Goal: Contribute content

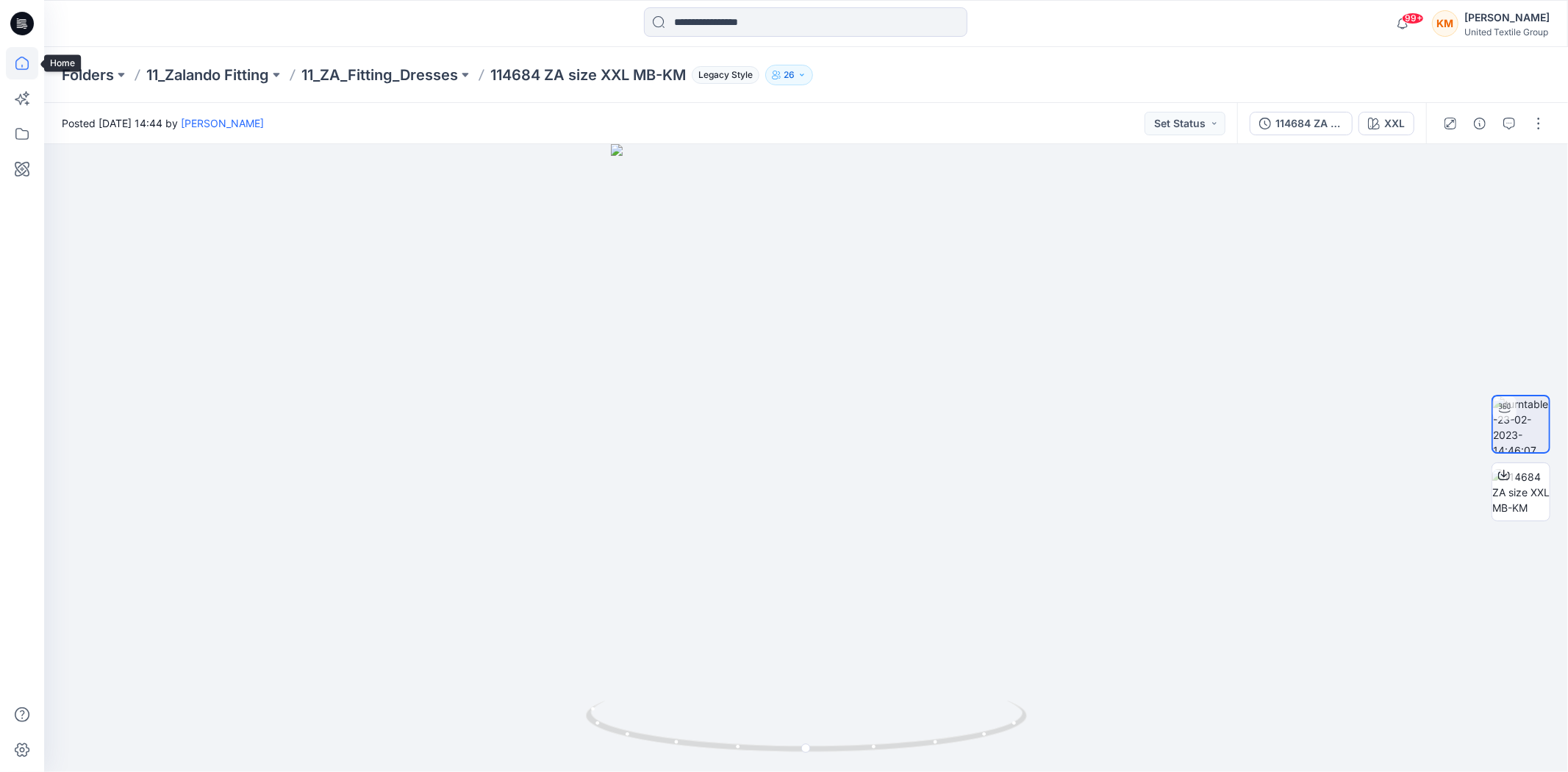
click at [22, 63] on icon at bounding box center [21, 63] width 32 height 32
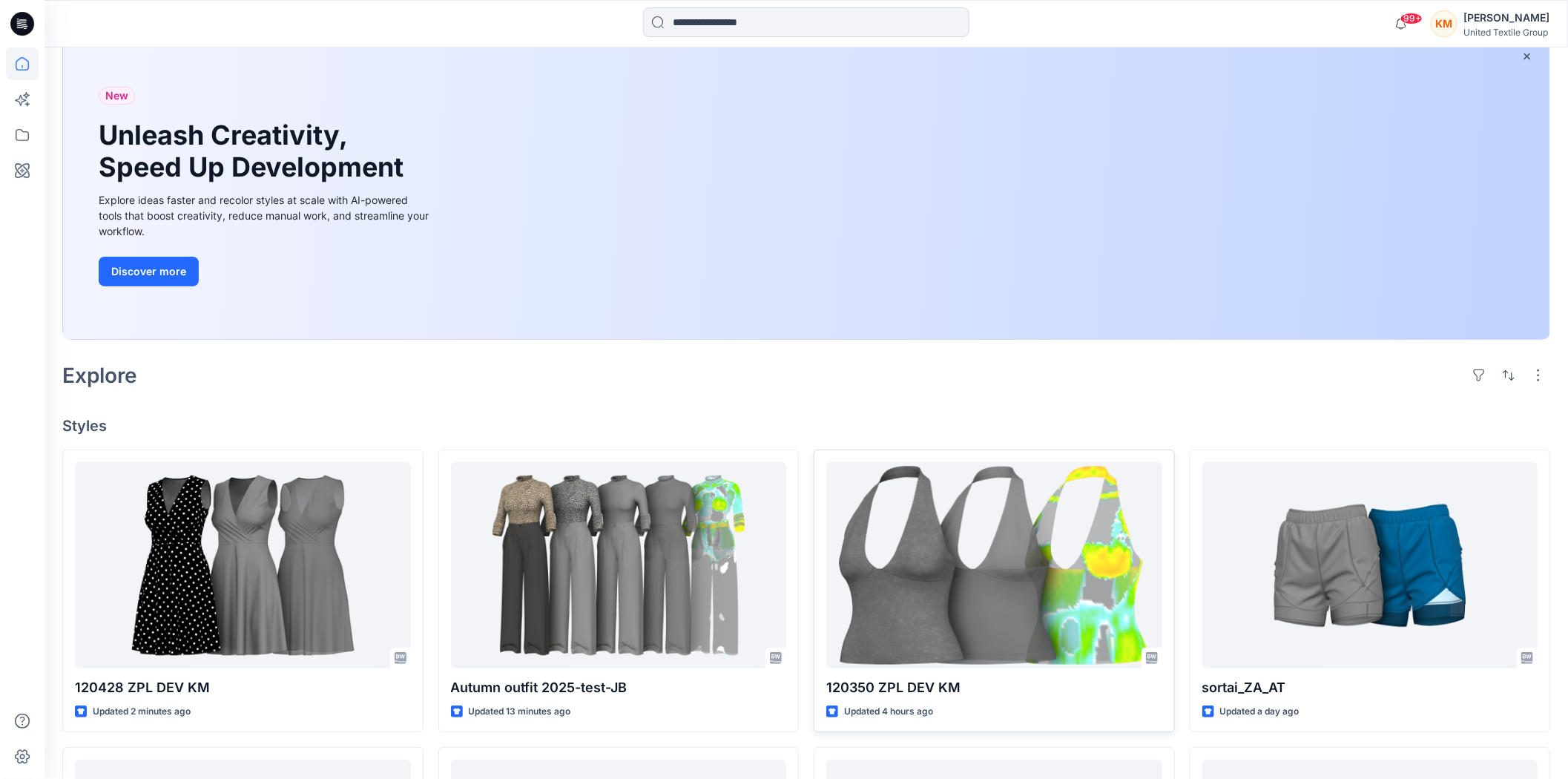
scroll to position [164, 0]
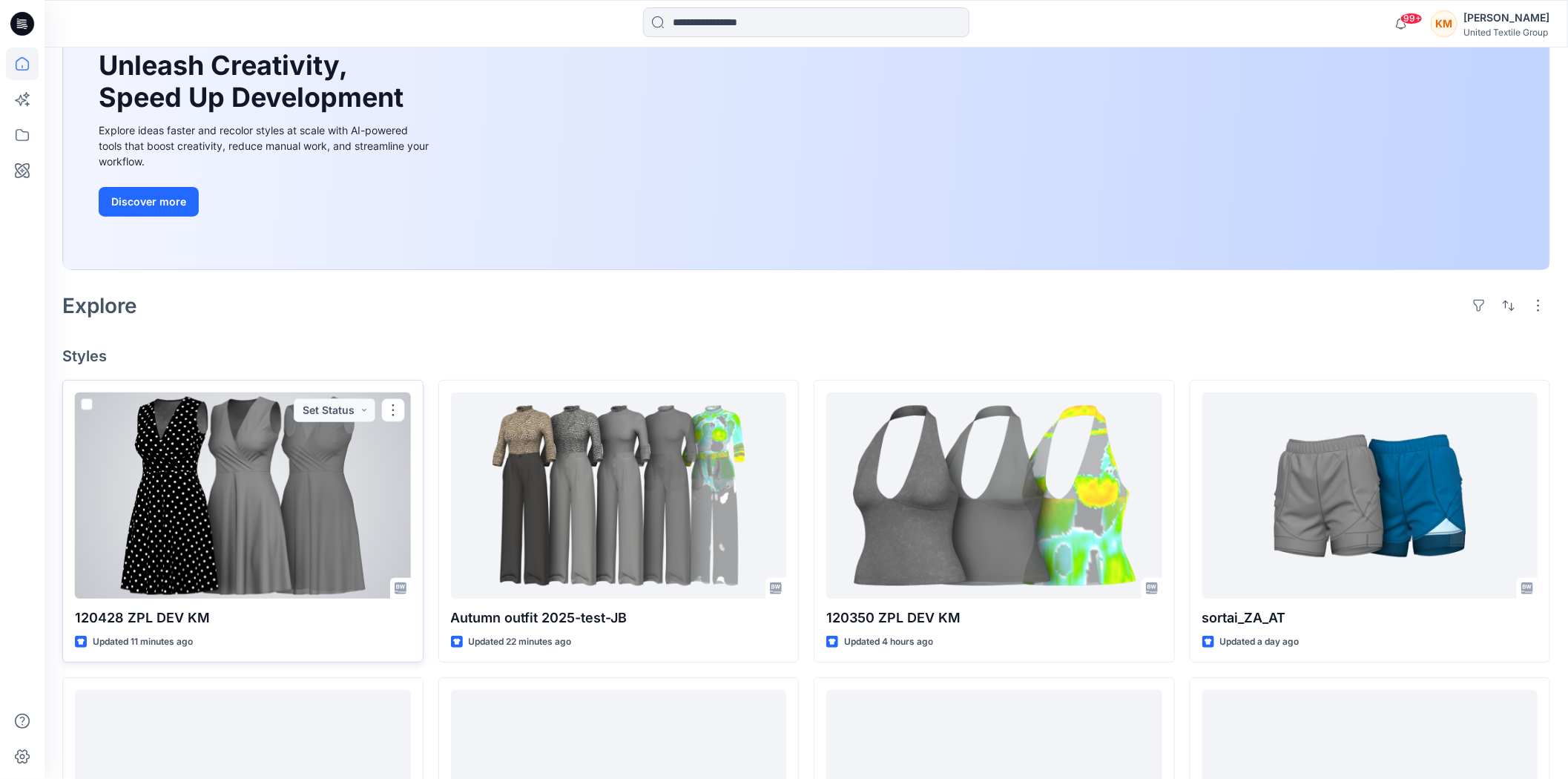
click at [289, 514] on div at bounding box center [242, 496] width 336 height 206
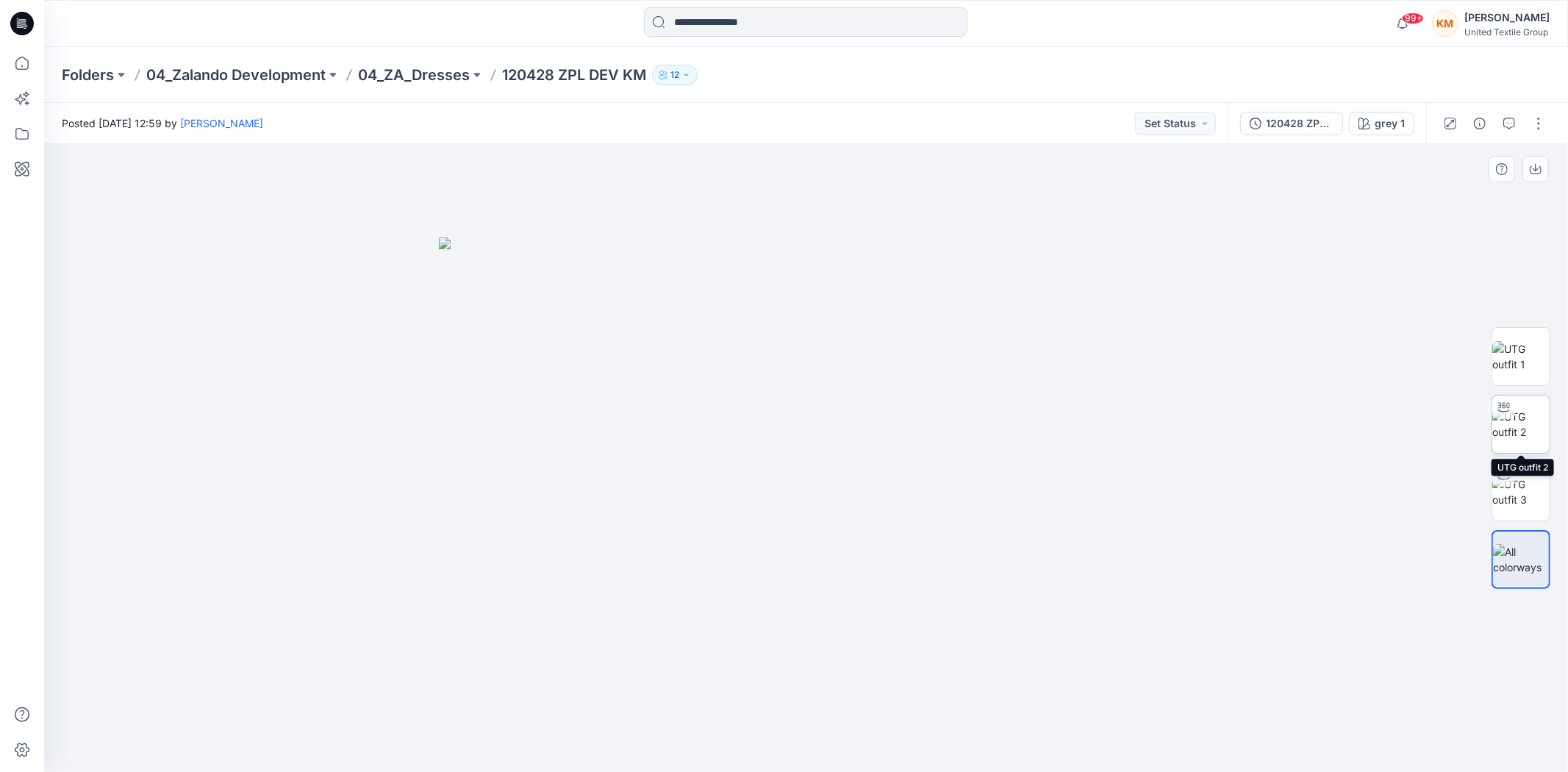
click at [1531, 416] on img at bounding box center [1521, 425] width 58 height 31
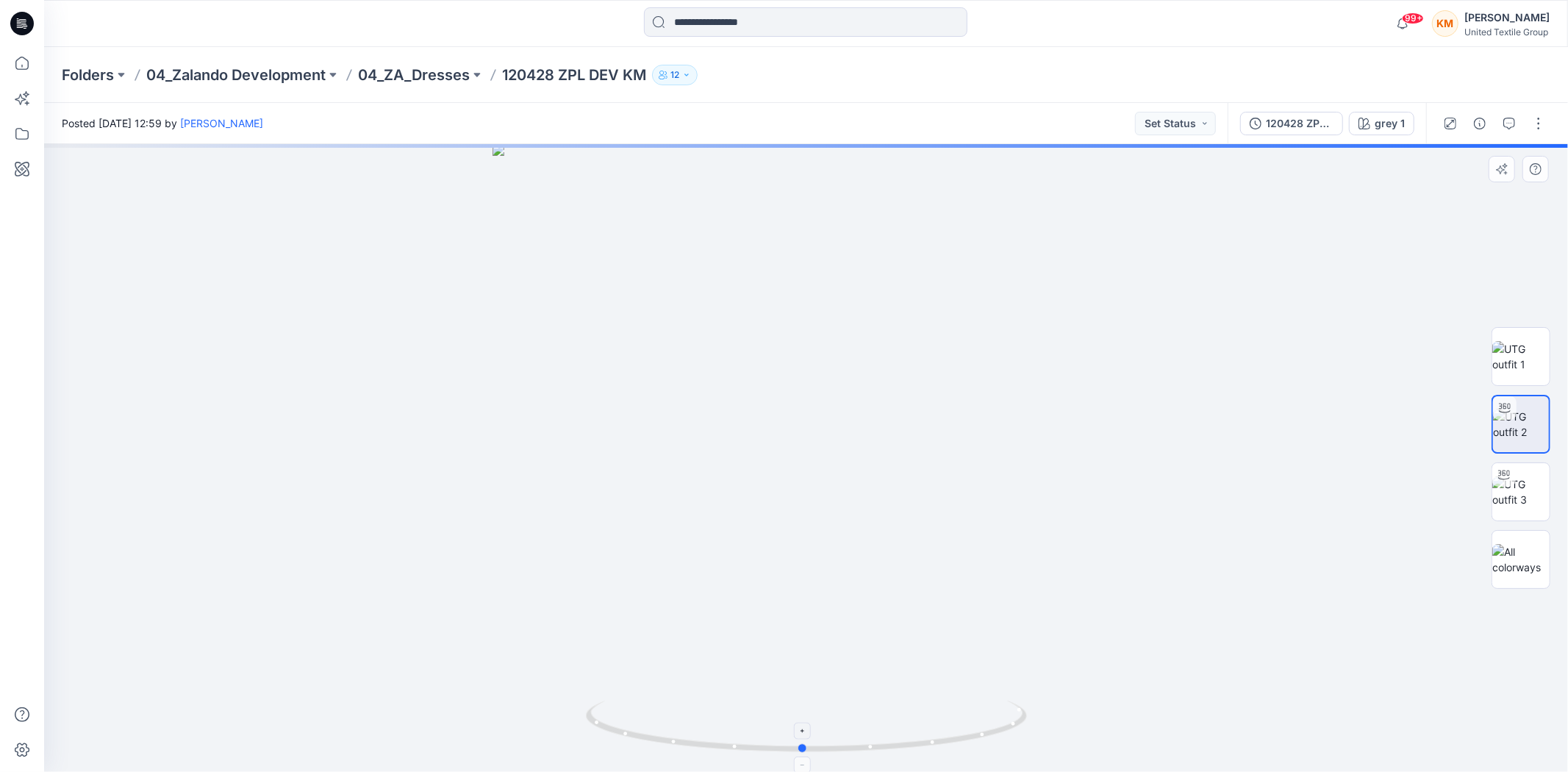
click at [977, 741] on icon at bounding box center [808, 728] width 445 height 55
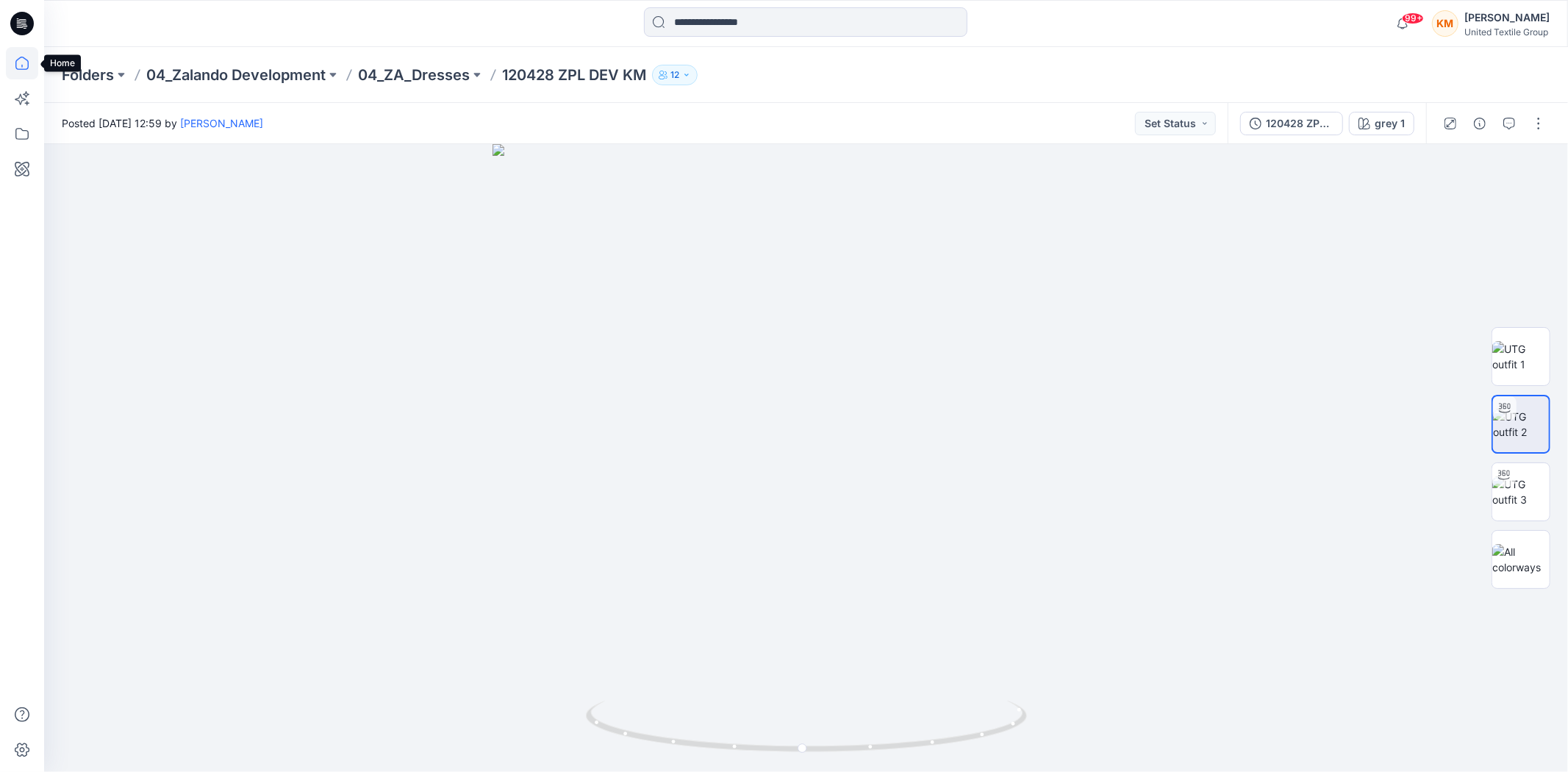
click at [24, 63] on icon at bounding box center [21, 63] width 32 height 32
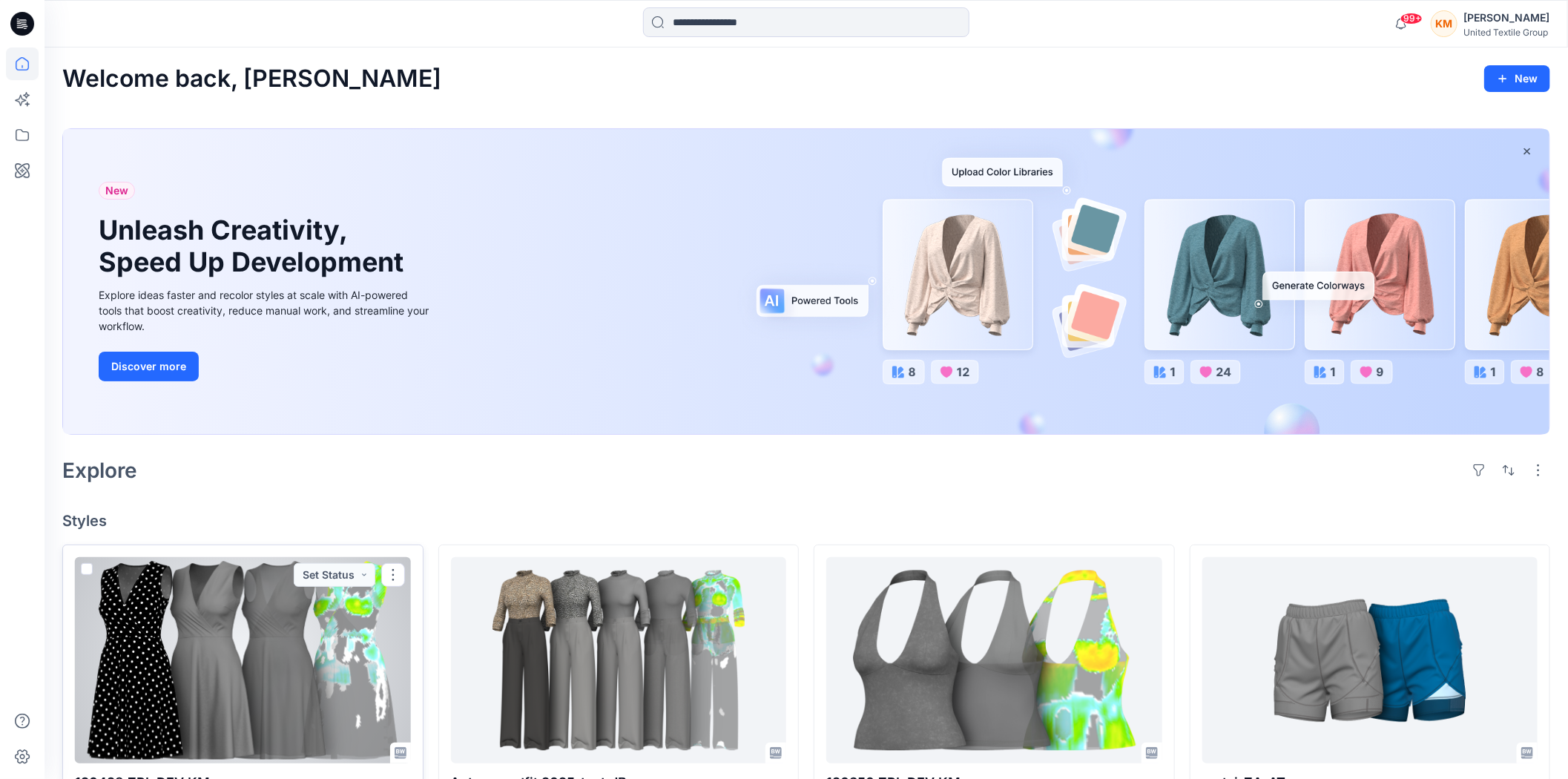
click at [304, 658] on div at bounding box center [242, 660] width 336 height 206
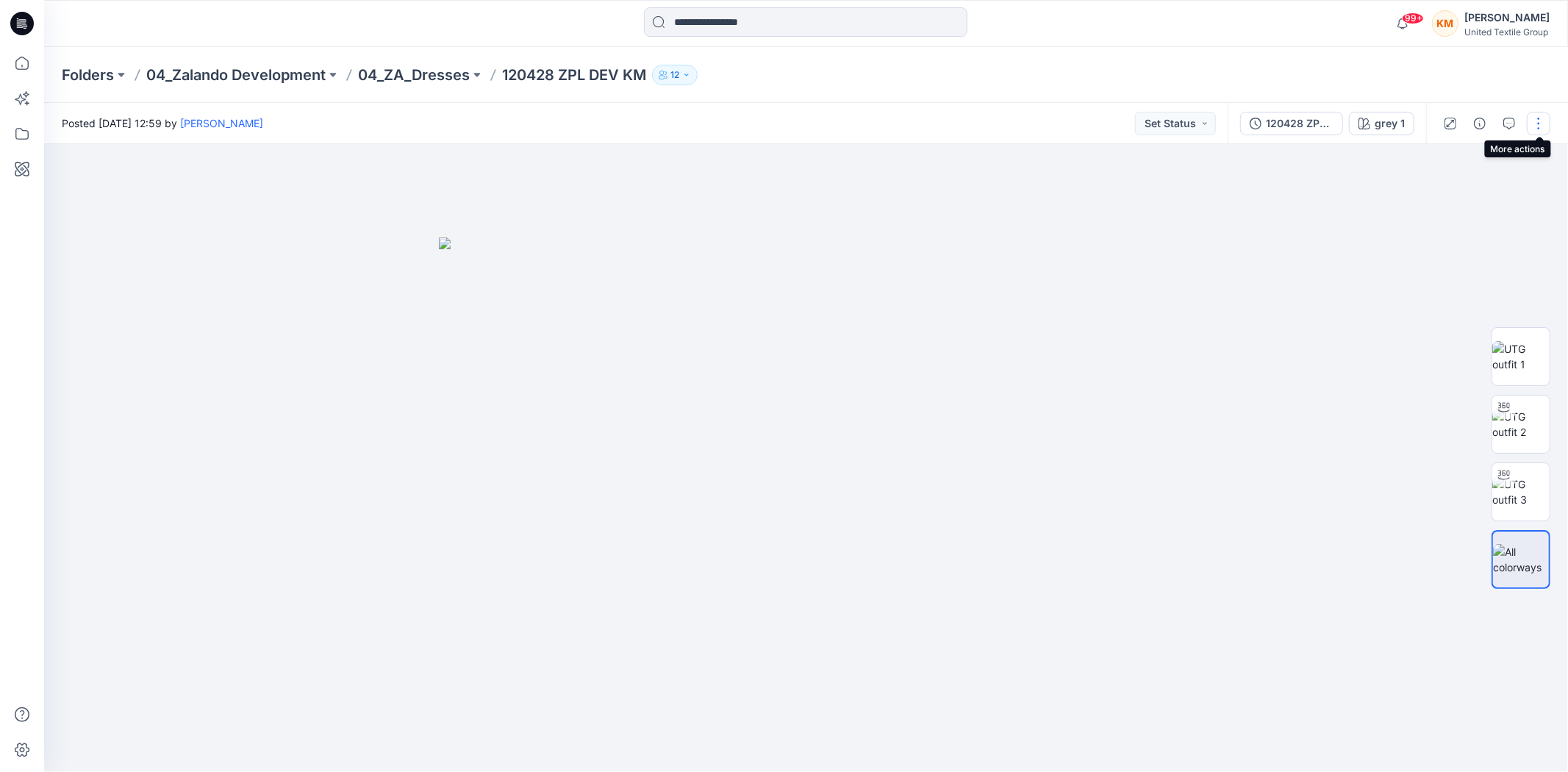
click at [1533, 121] on button "button" at bounding box center [1538, 123] width 24 height 24
click at [1434, 196] on p "Edit" at bounding box center [1431, 198] width 18 height 16
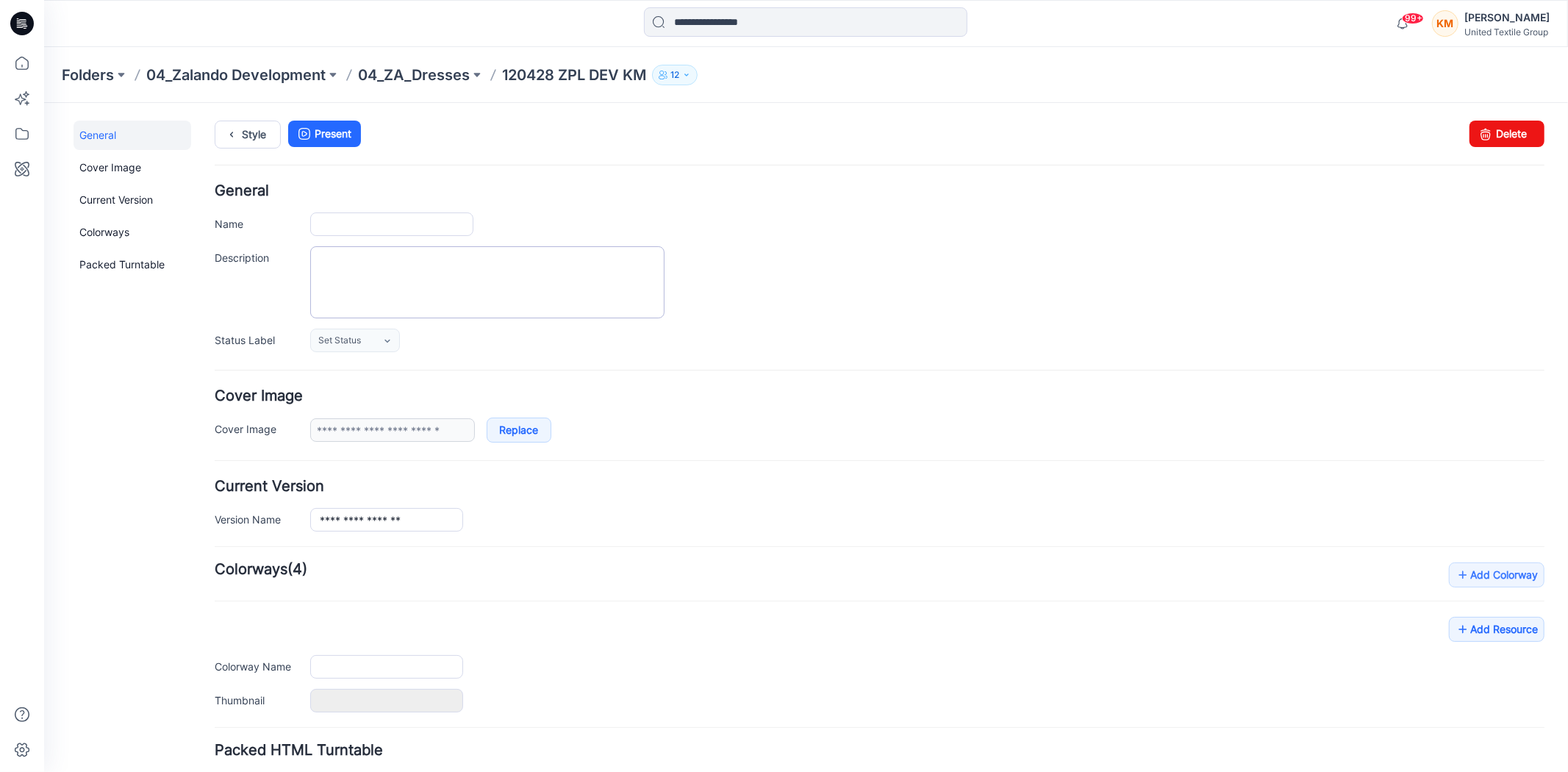
type input "**********"
type input "******"
type input "**********"
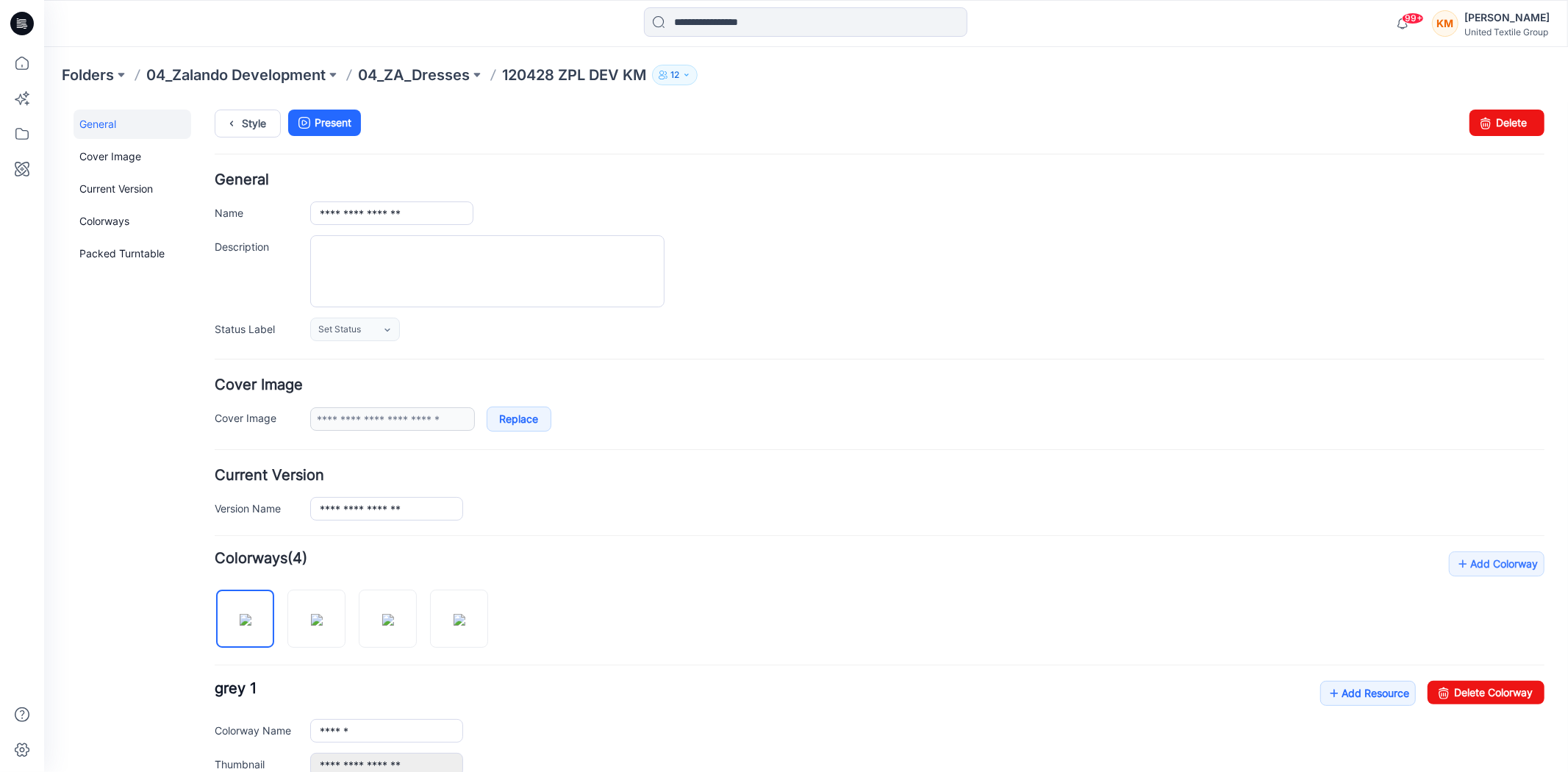
scroll to position [163, 0]
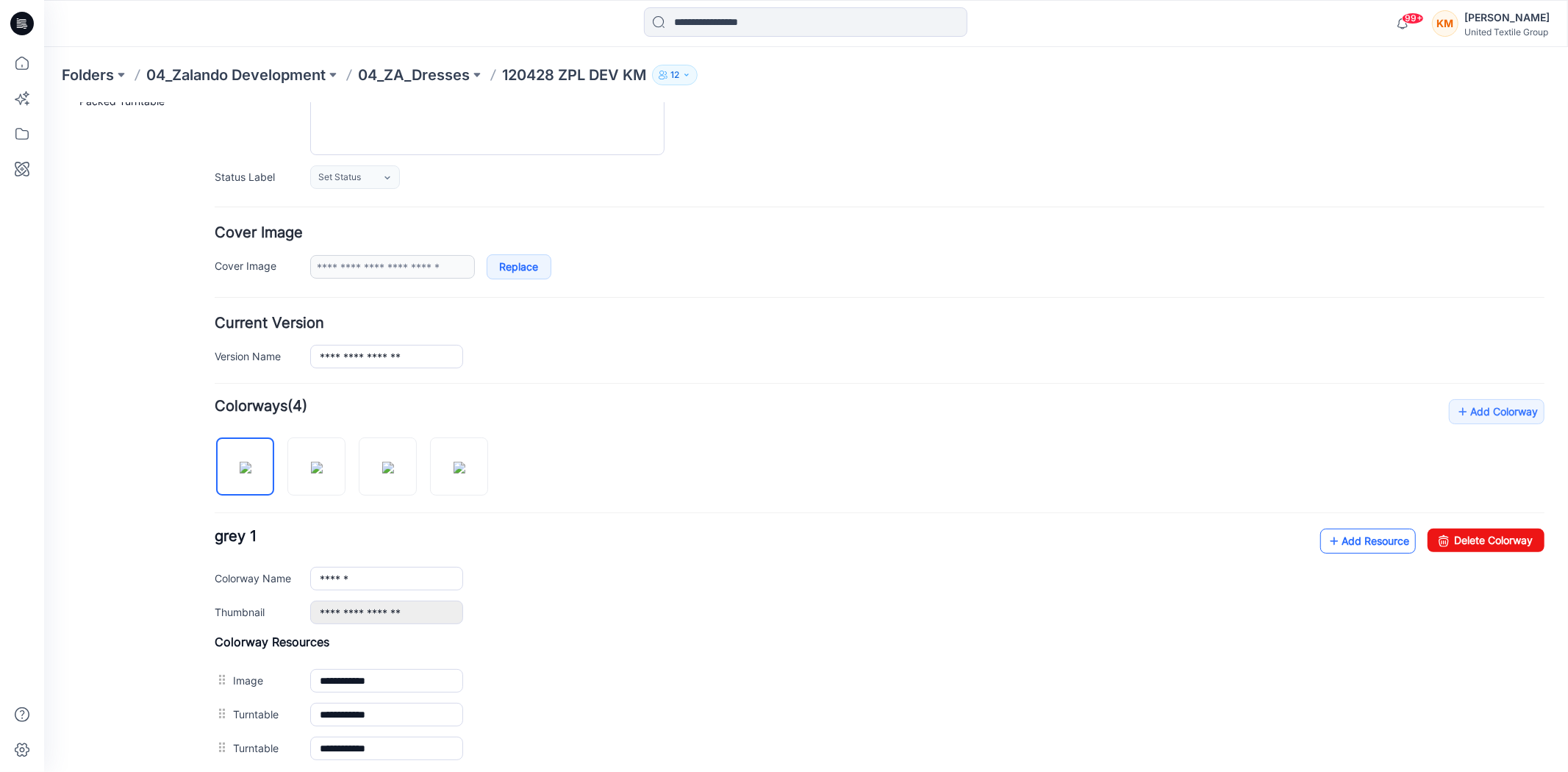
click at [1352, 543] on link "Add Resource" at bounding box center [1367, 540] width 95 height 25
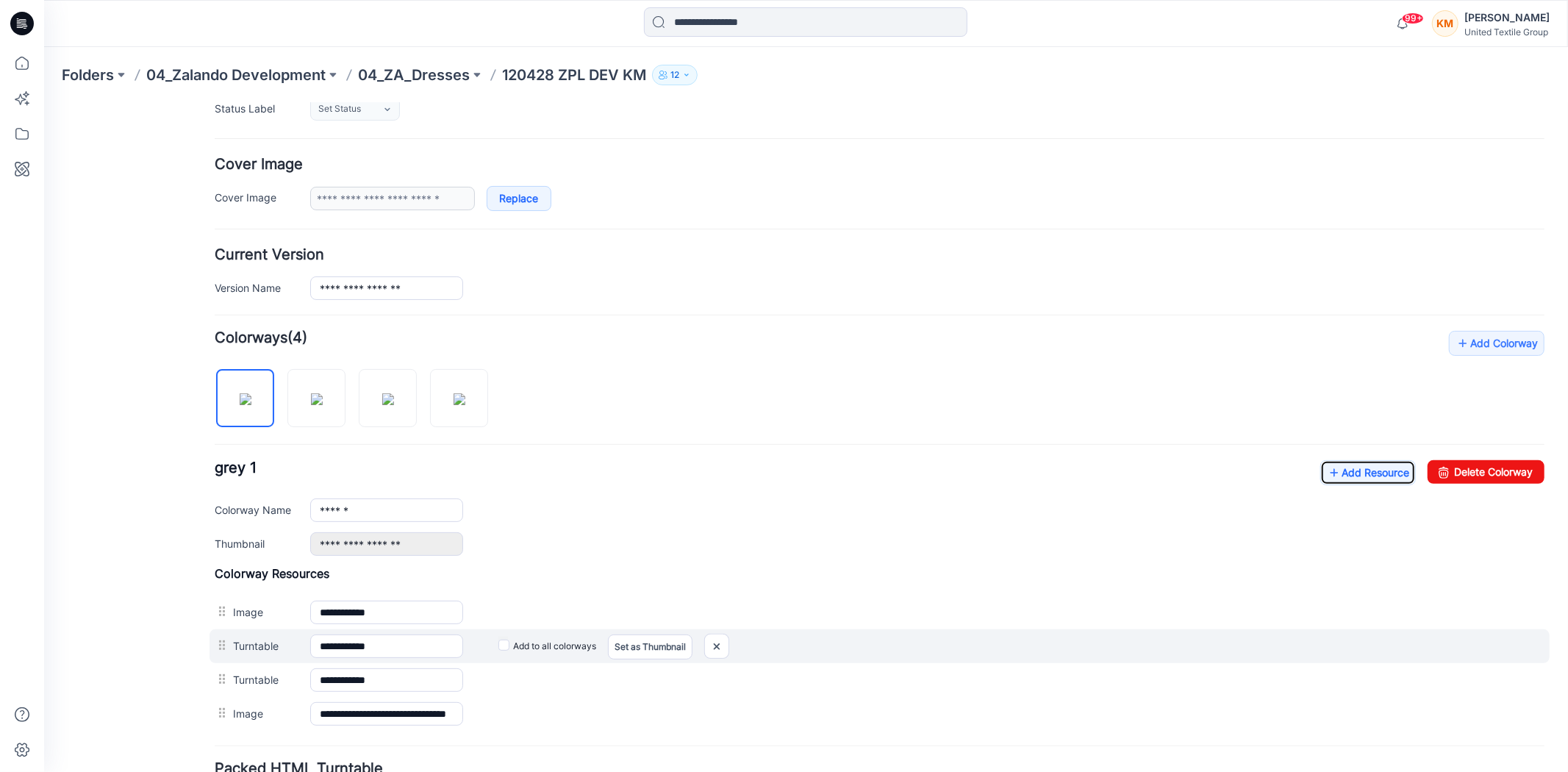
scroll to position [362, 0]
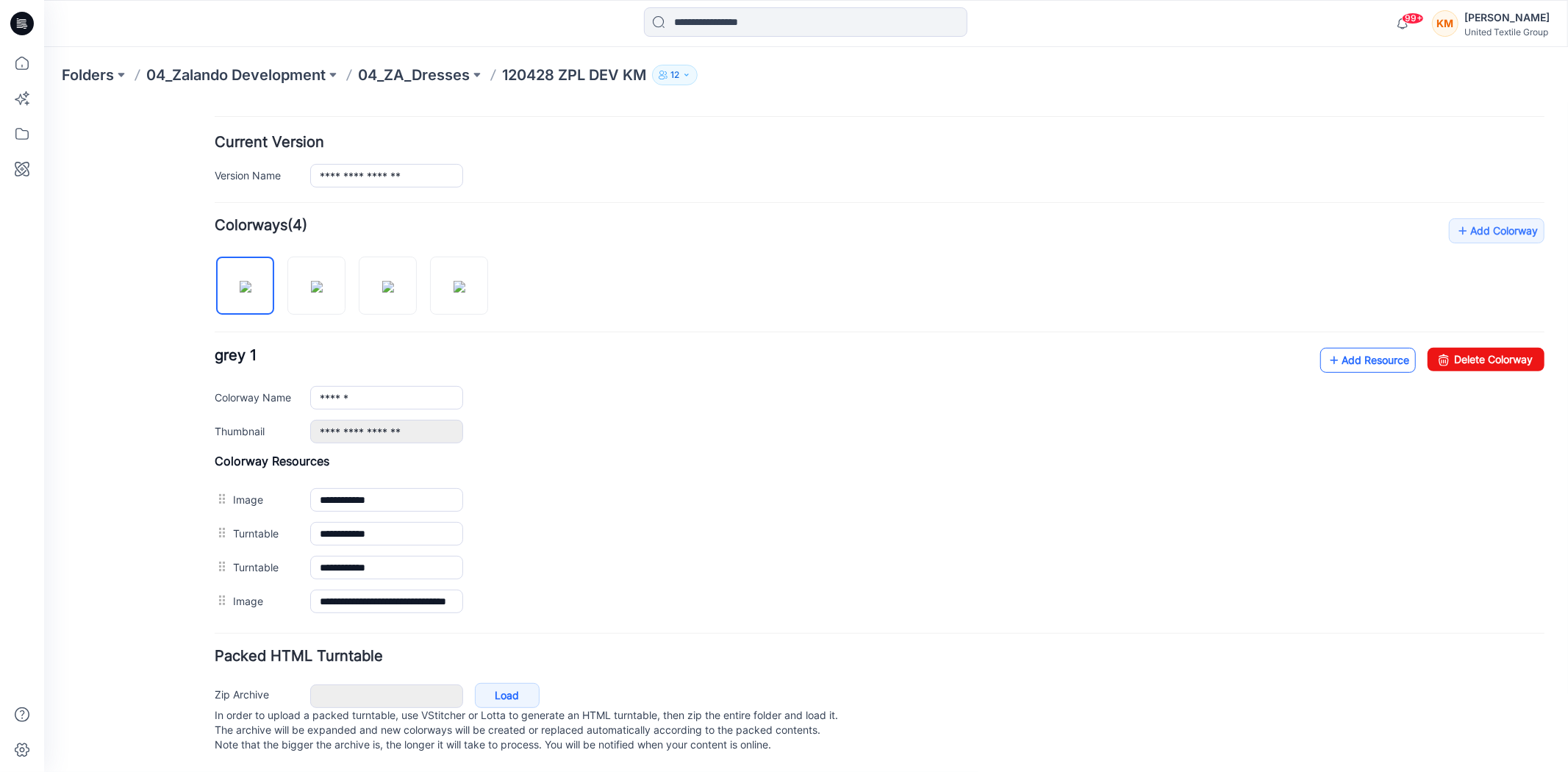
click at [1338, 347] on link "Add Resource" at bounding box center [1367, 360] width 95 height 25
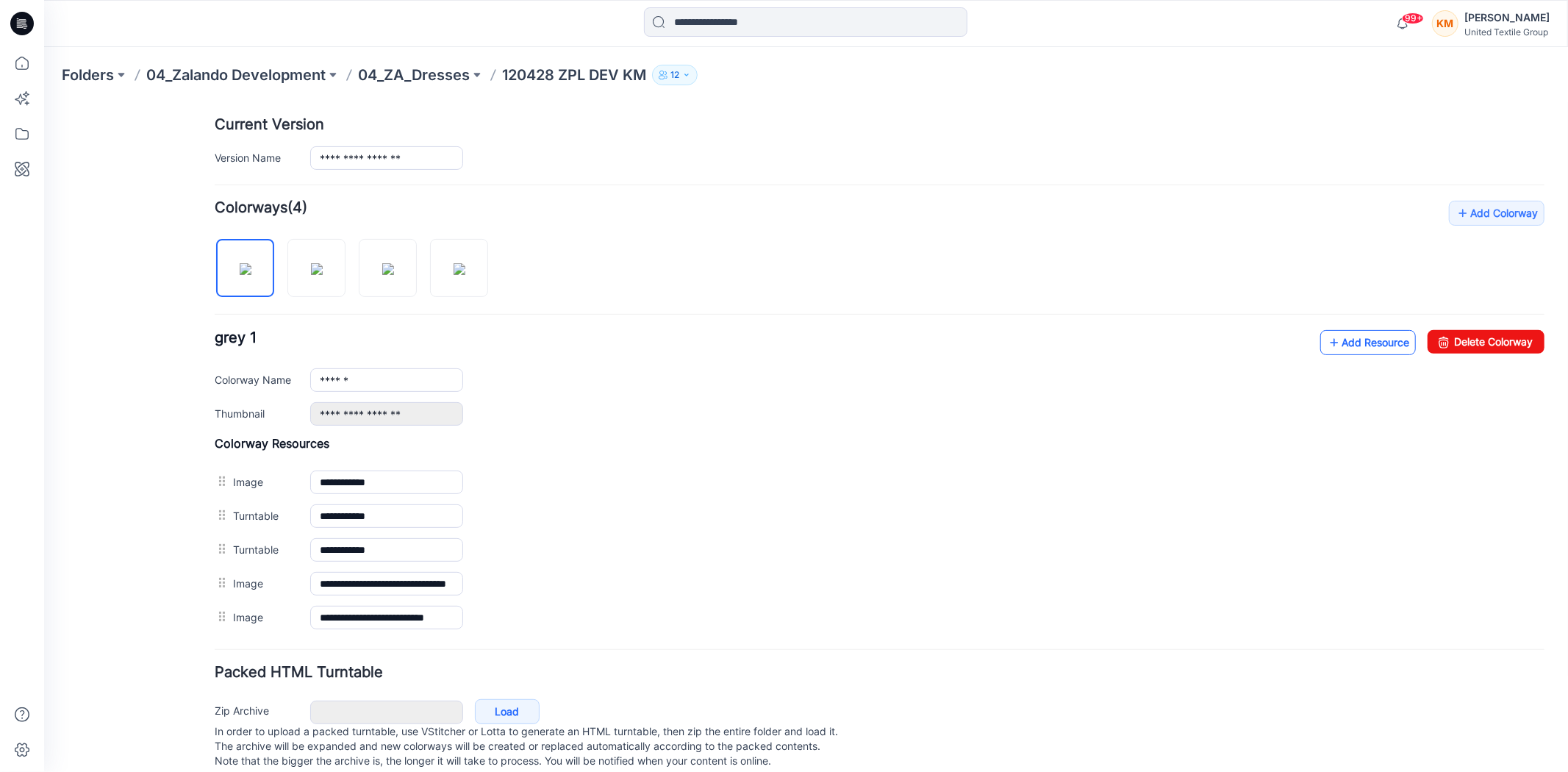
click at [1349, 340] on link "Add Resource" at bounding box center [1367, 342] width 95 height 25
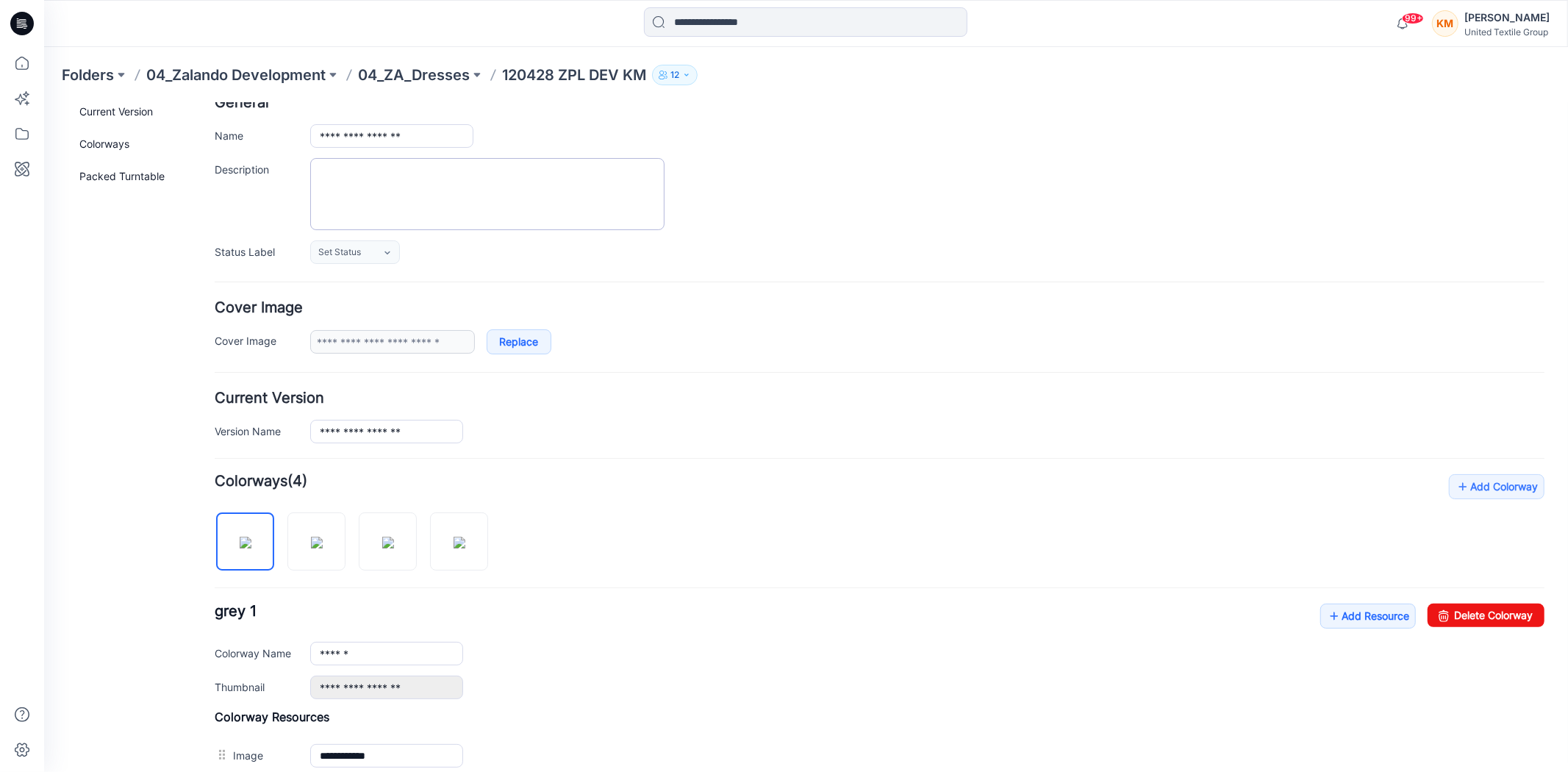
scroll to position [0, 0]
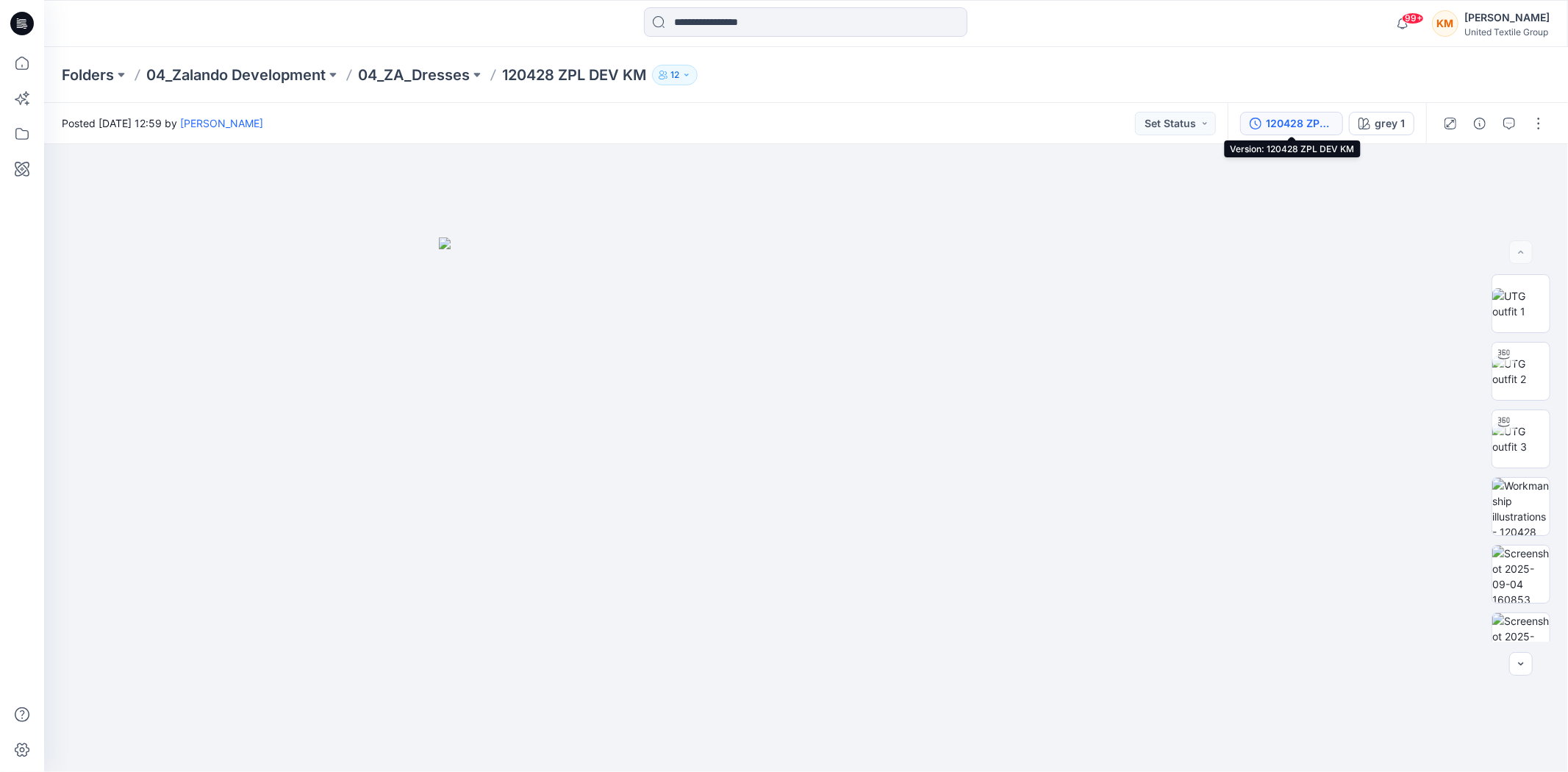
click at [1284, 121] on div "120428 ZPL DEV KM" at bounding box center [1299, 123] width 67 height 16
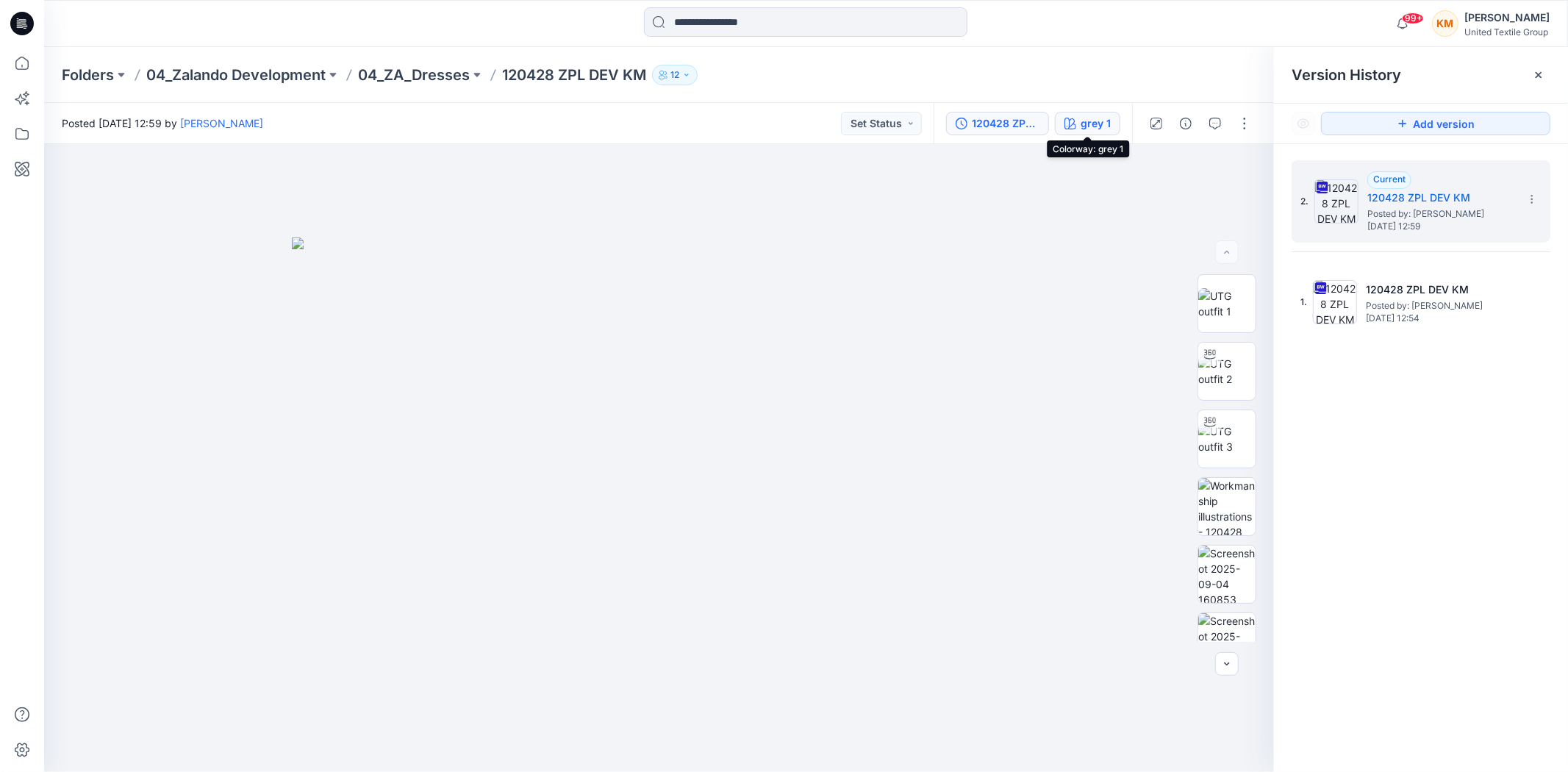
click at [1101, 116] on div "grey 1" at bounding box center [1095, 123] width 30 height 16
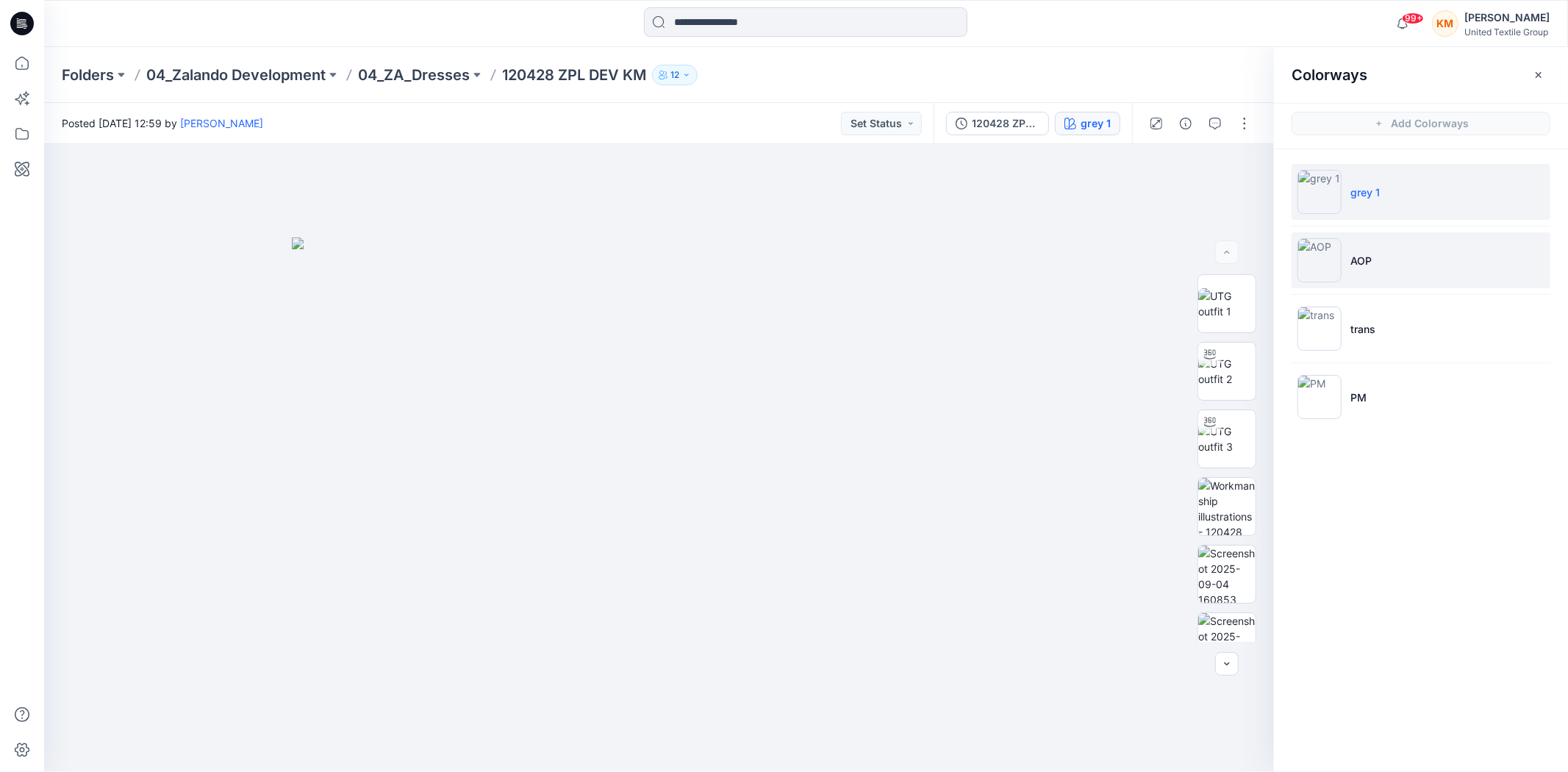
click at [1319, 263] on img at bounding box center [1320, 260] width 44 height 44
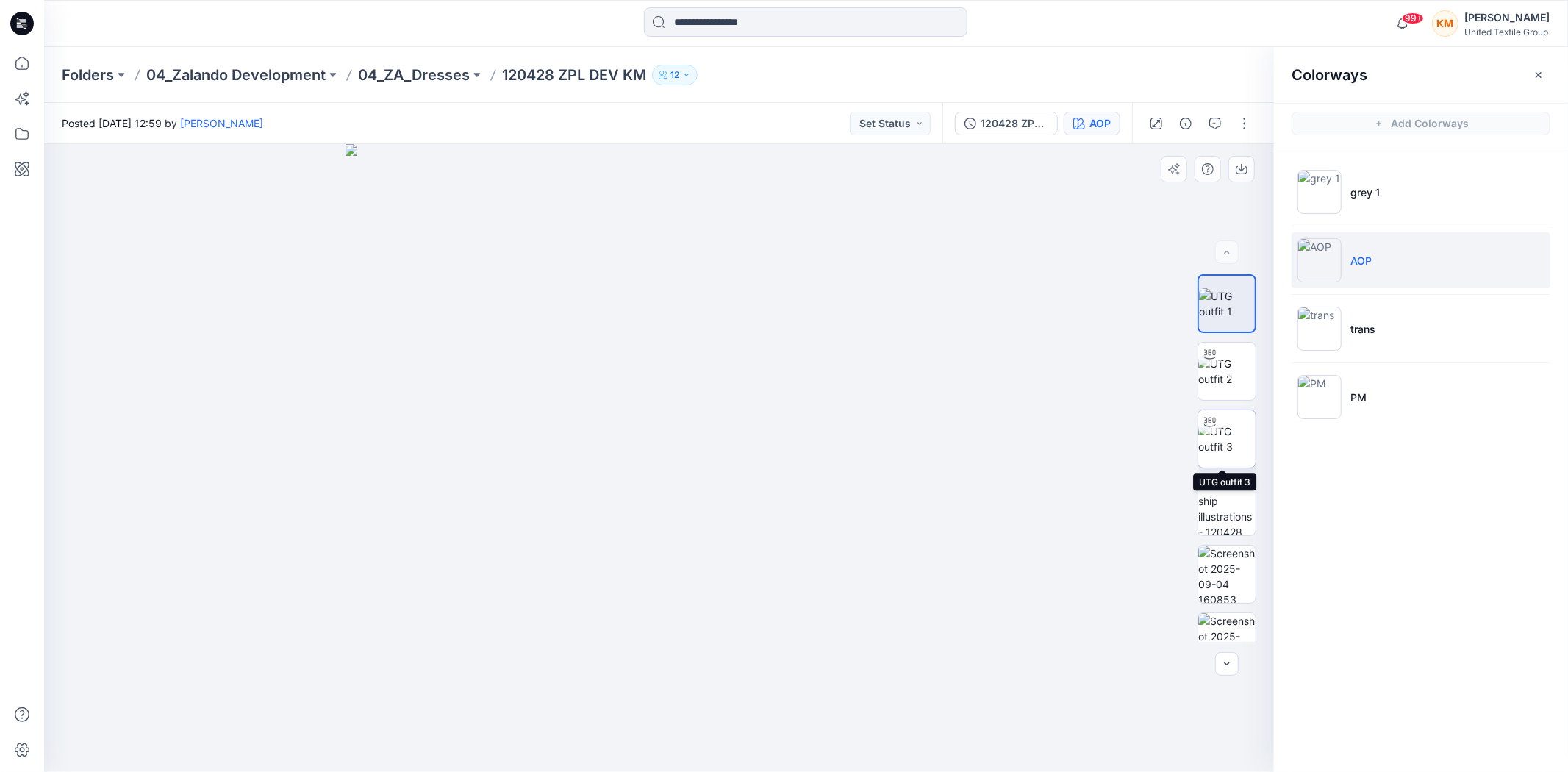
click at [1229, 439] on img at bounding box center [1227, 439] width 58 height 31
drag, startPoint x: 847, startPoint y: 733, endPoint x: 799, endPoint y: 716, distance: 50.9
click at [799, 716] on icon at bounding box center [661, 728] width 445 height 55
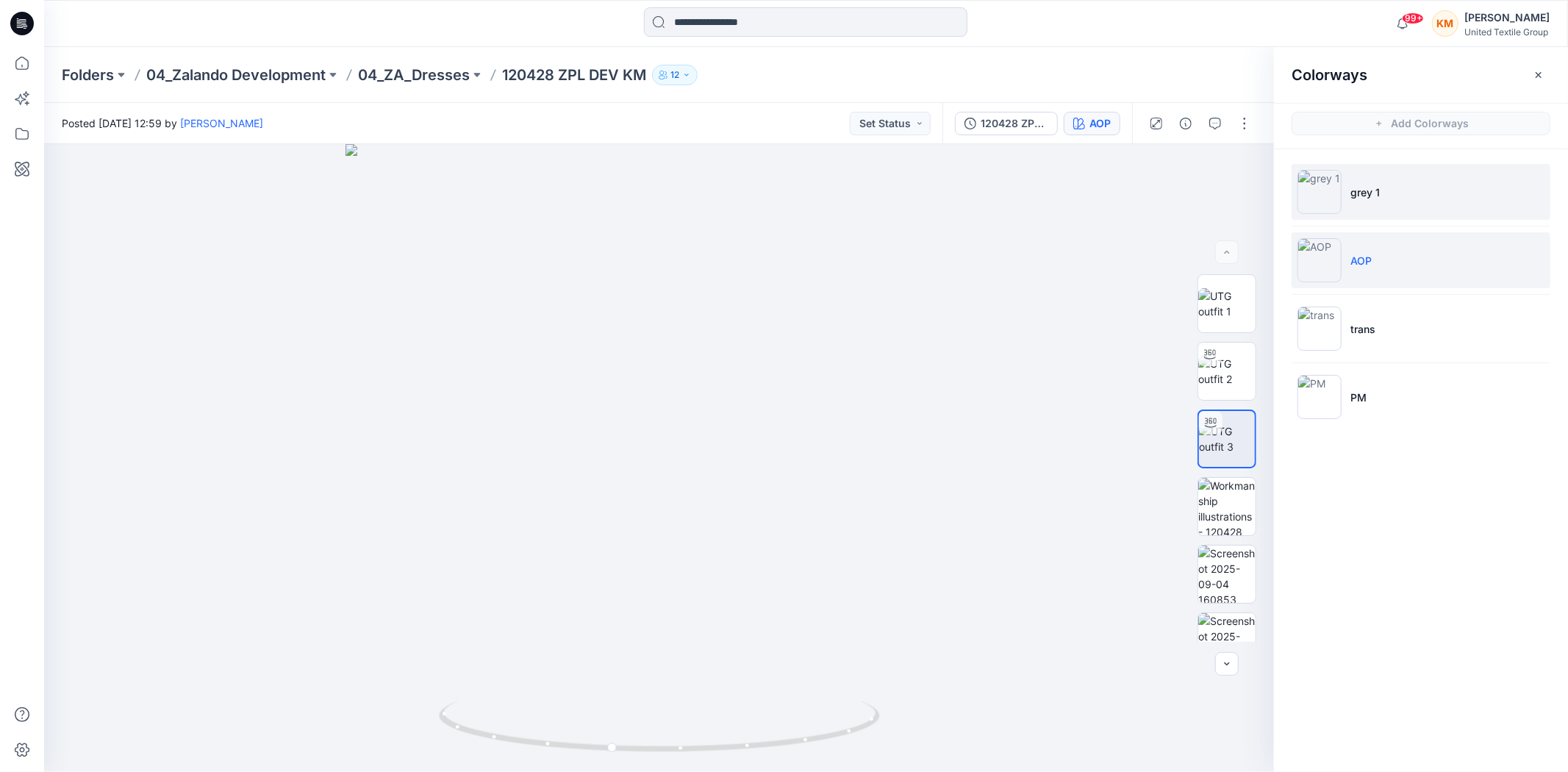
click at [1375, 185] on p "grey 1" at bounding box center [1365, 192] width 30 height 16
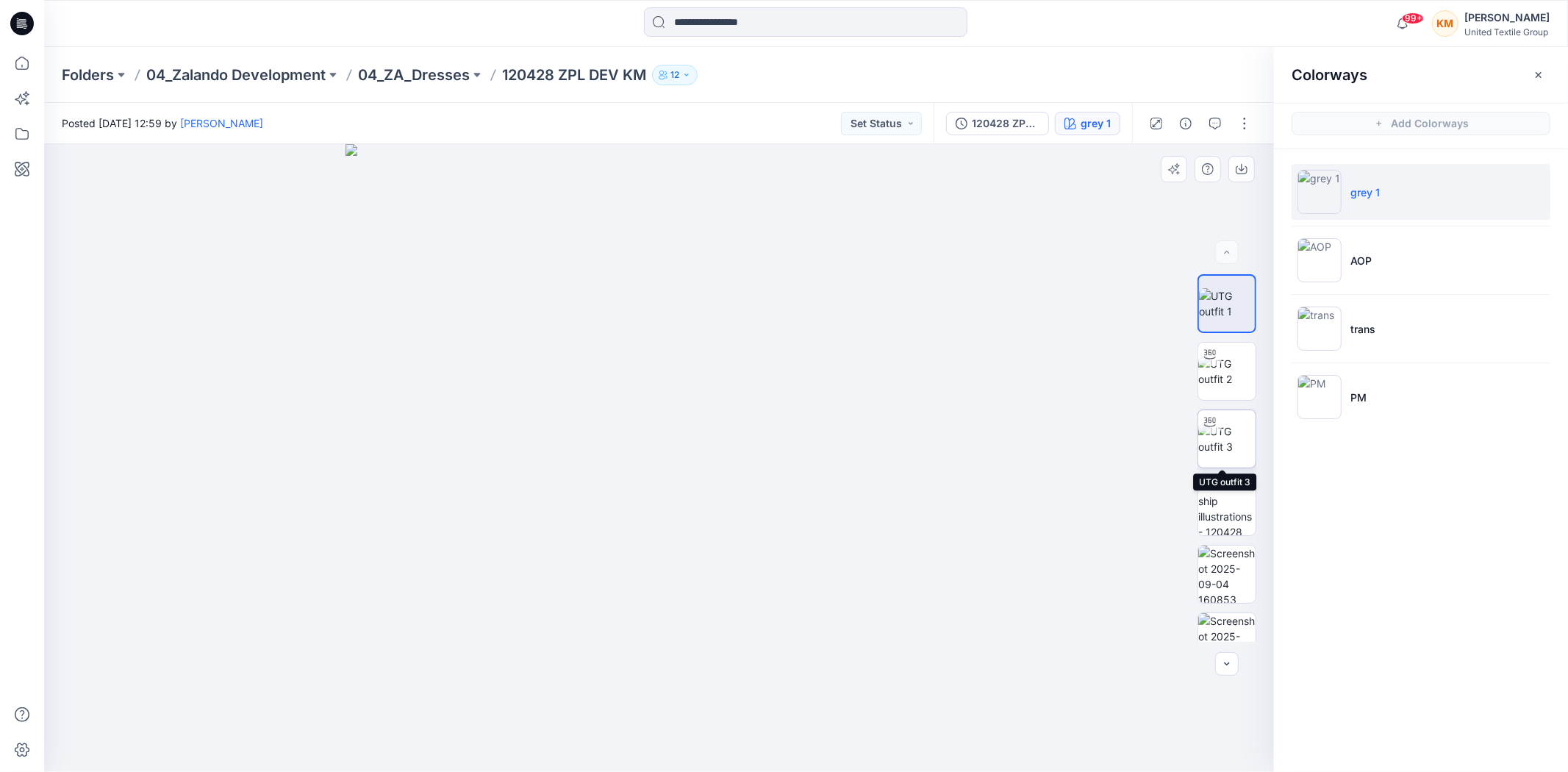
click at [1215, 419] on div at bounding box center [1209, 422] width 24 height 24
drag, startPoint x: 754, startPoint y: 750, endPoint x: 790, endPoint y: 721, distance: 46.2
click at [790, 721] on icon at bounding box center [661, 728] width 445 height 55
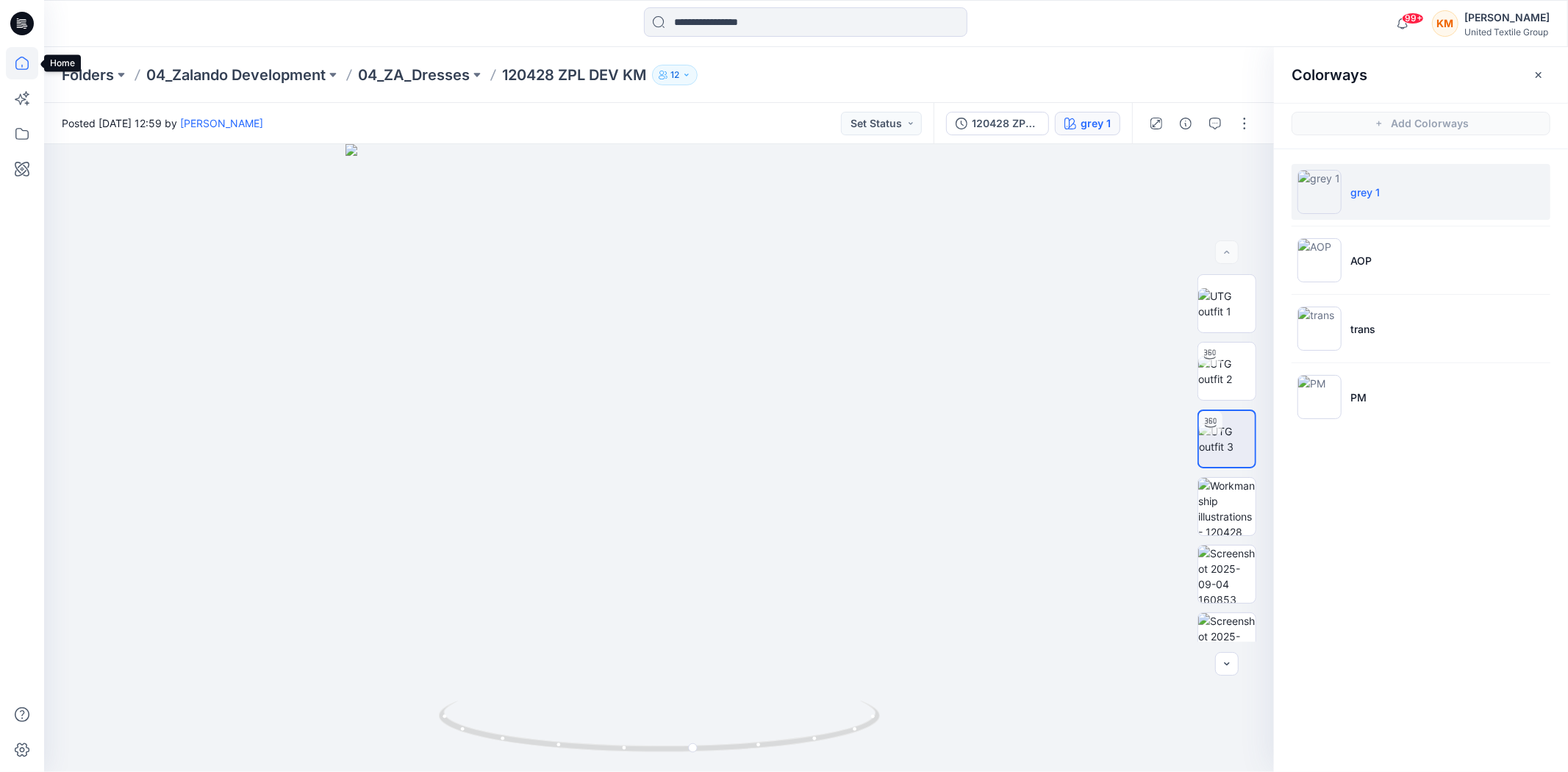
click at [21, 65] on icon at bounding box center [21, 63] width 32 height 32
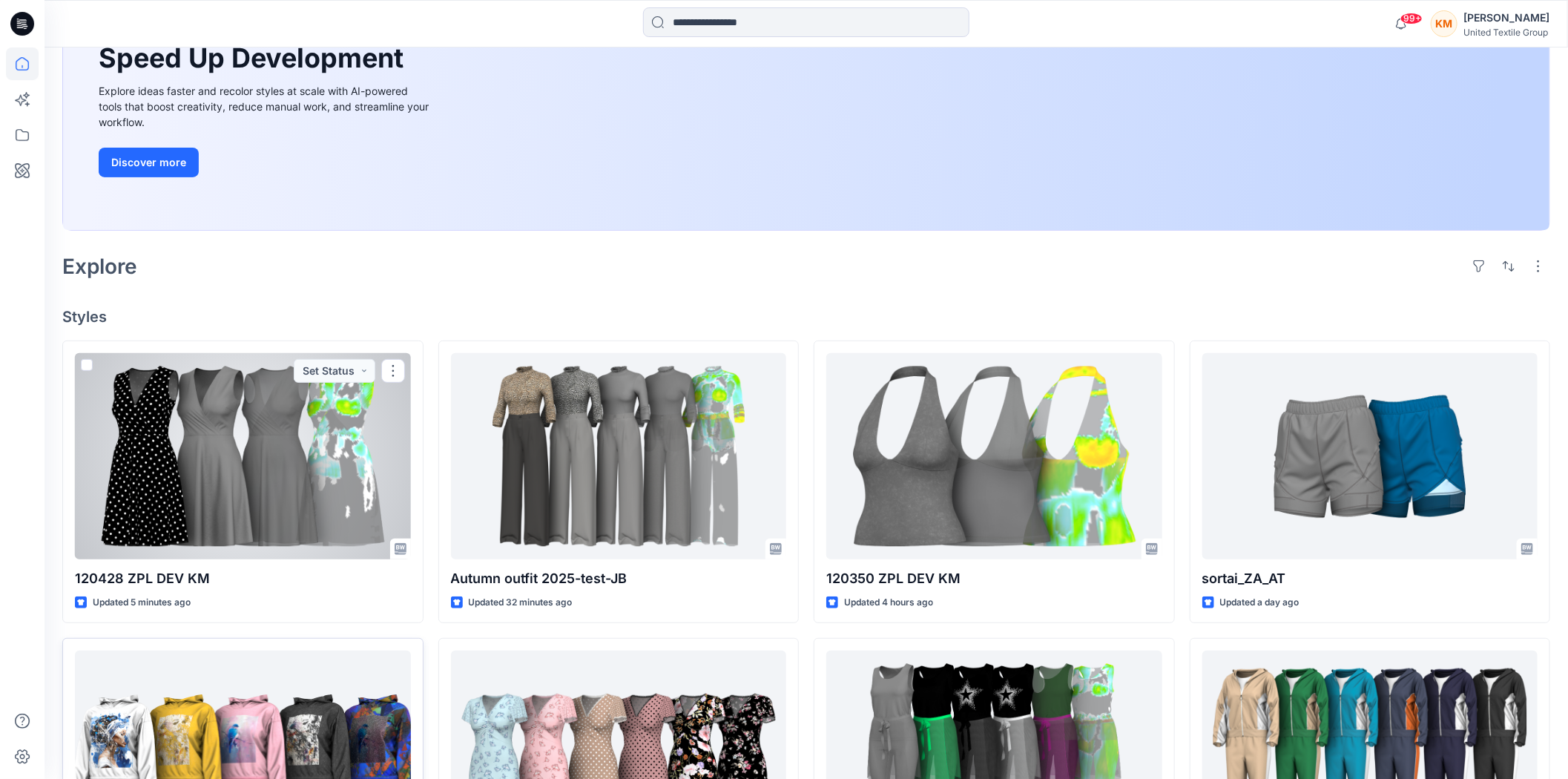
scroll to position [247, 0]
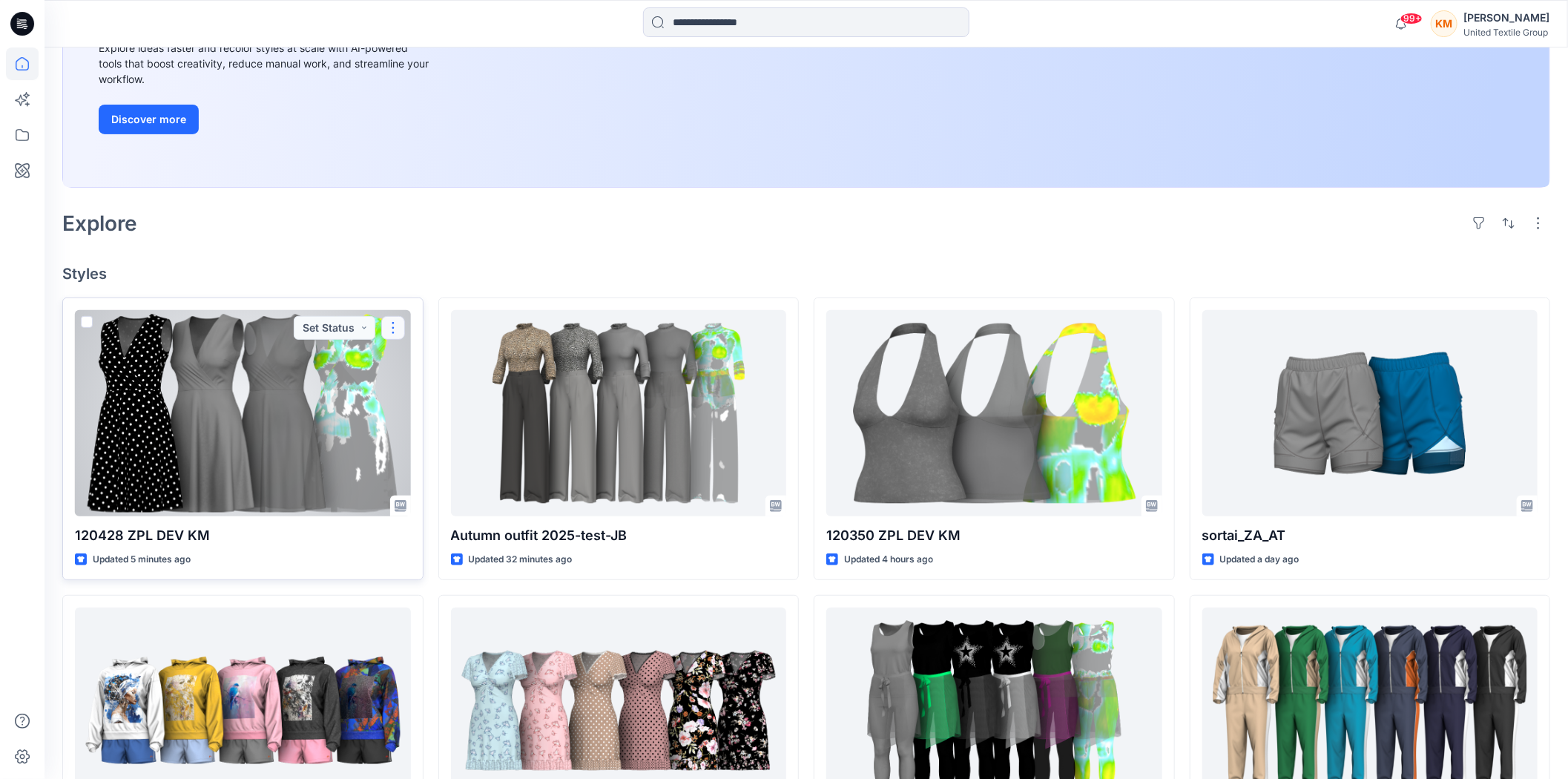
click at [394, 324] on button "button" at bounding box center [393, 328] width 24 height 24
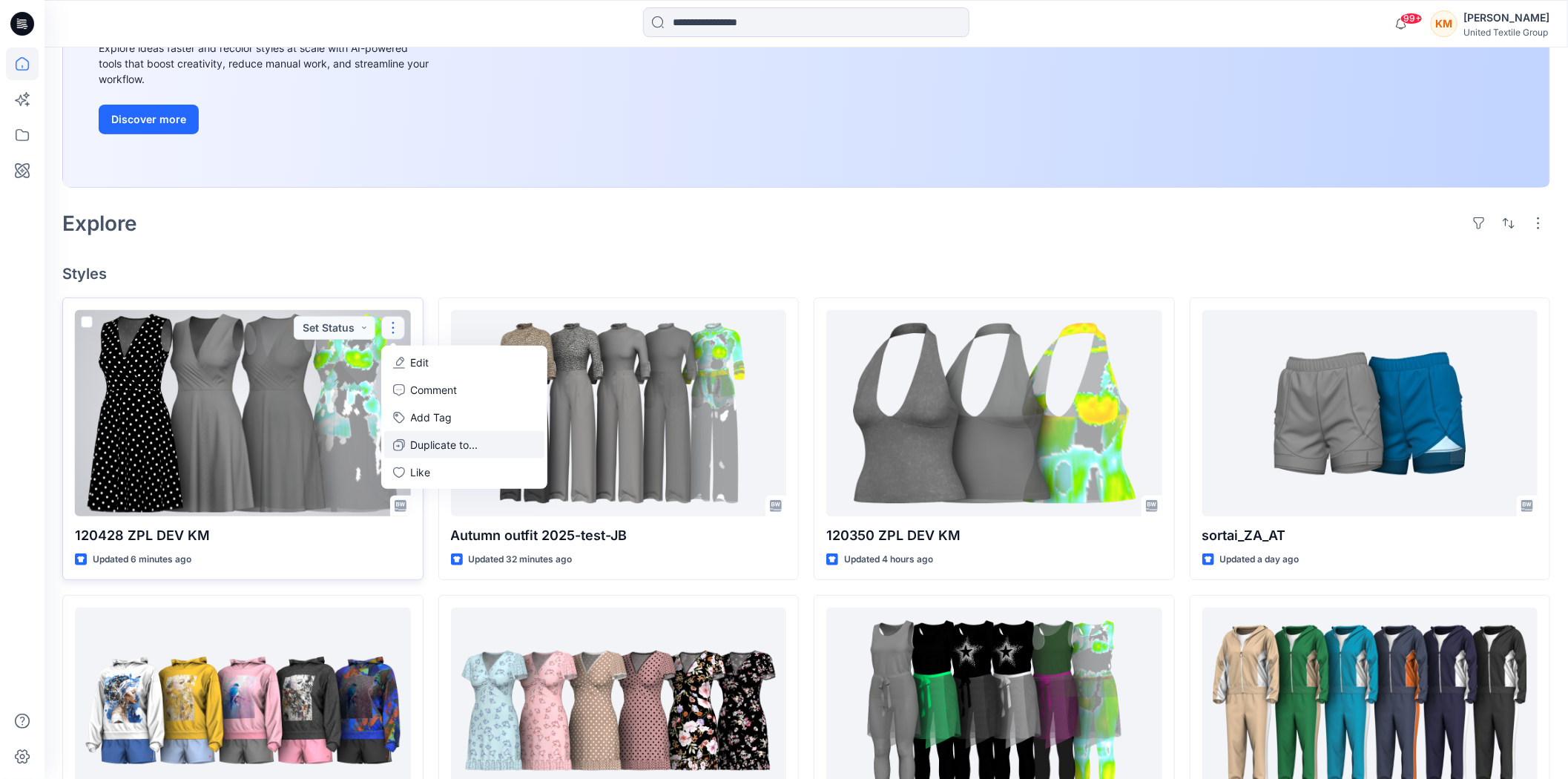
click at [414, 441] on p "Duplicate to..." at bounding box center [444, 444] width 67 height 16
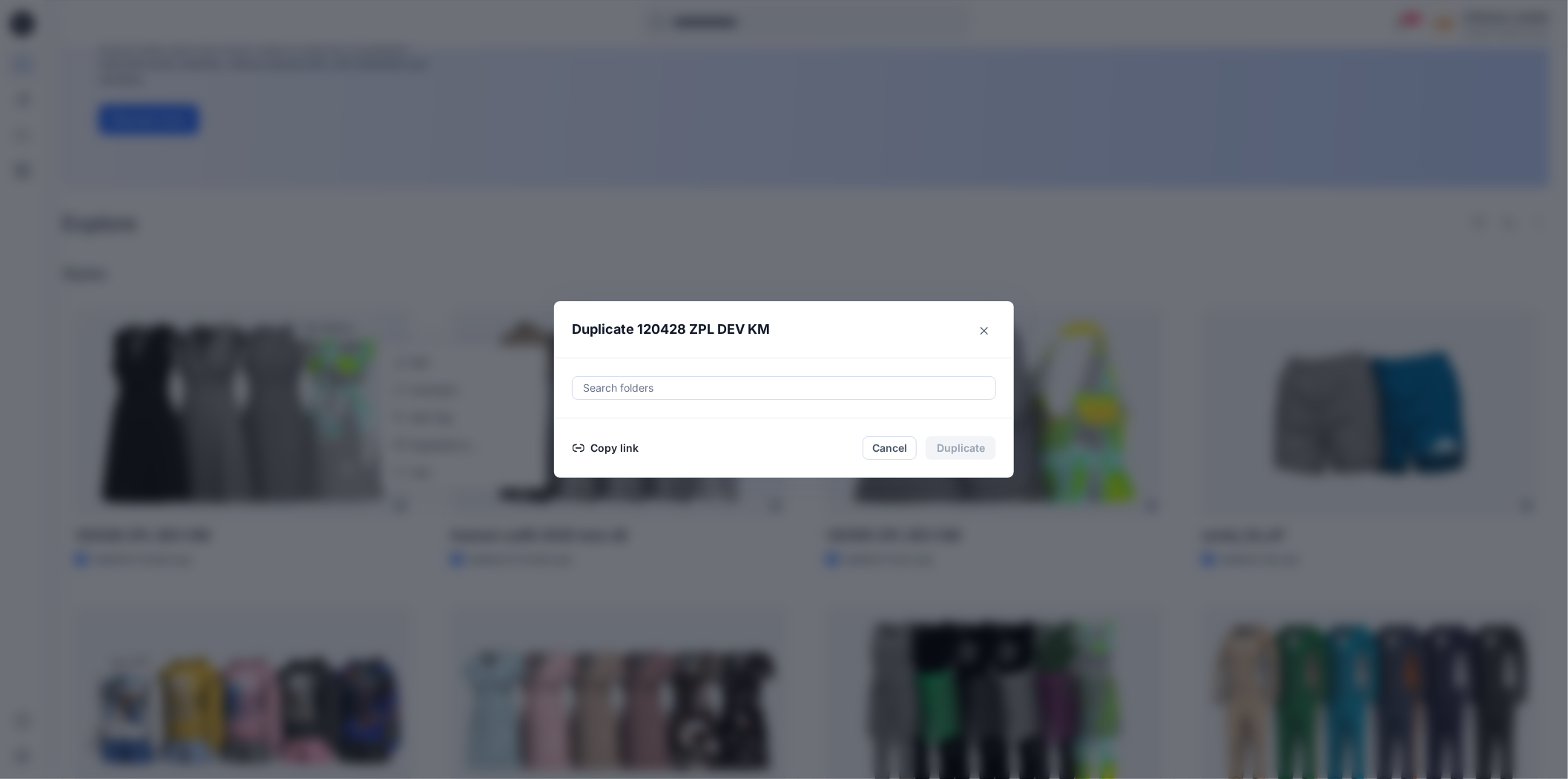
click at [633, 446] on button "Copy link" at bounding box center [605, 448] width 67 height 17
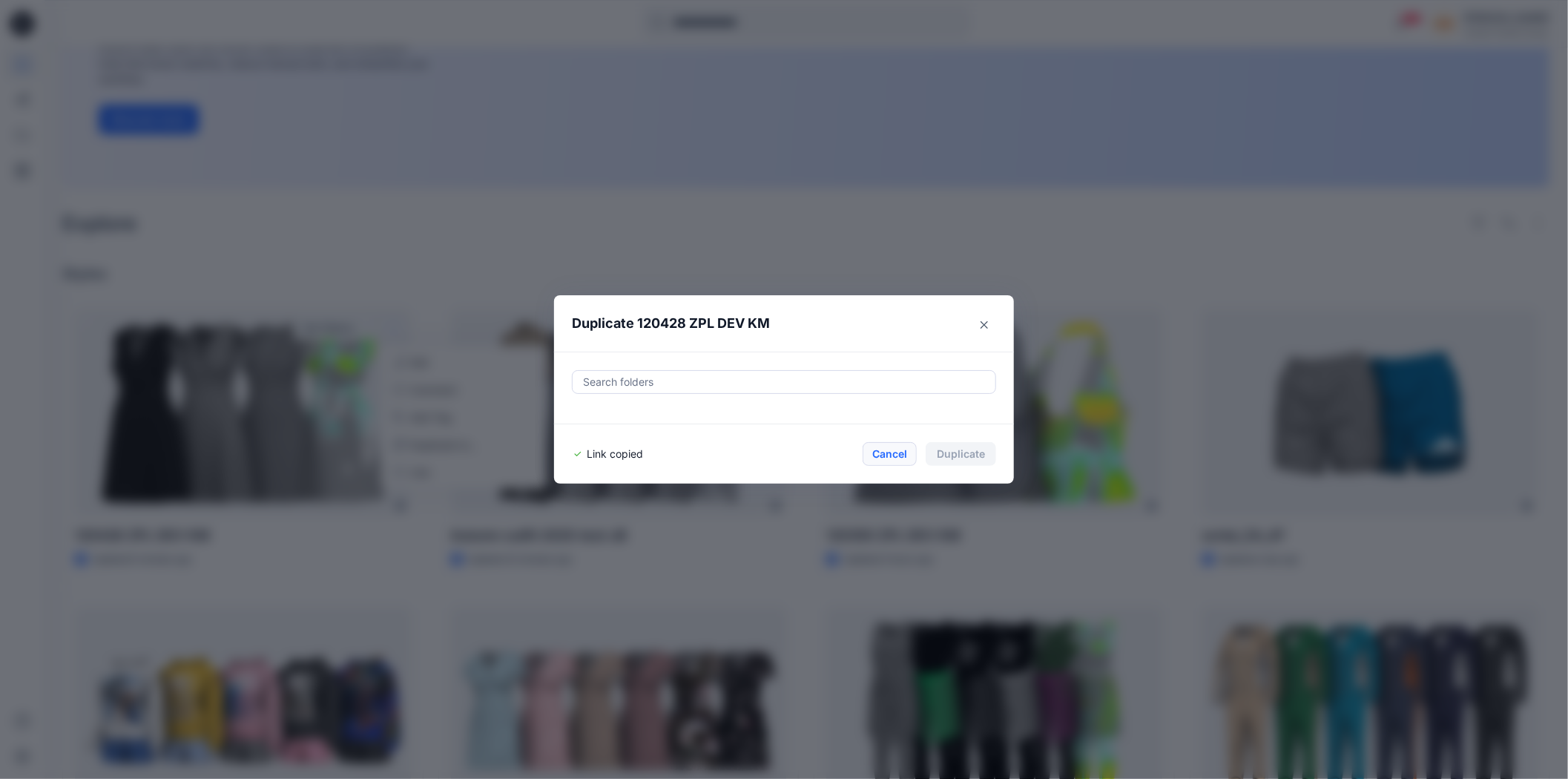
click at [899, 449] on button "Cancel" at bounding box center [889, 453] width 54 height 24
